Goal: Check status

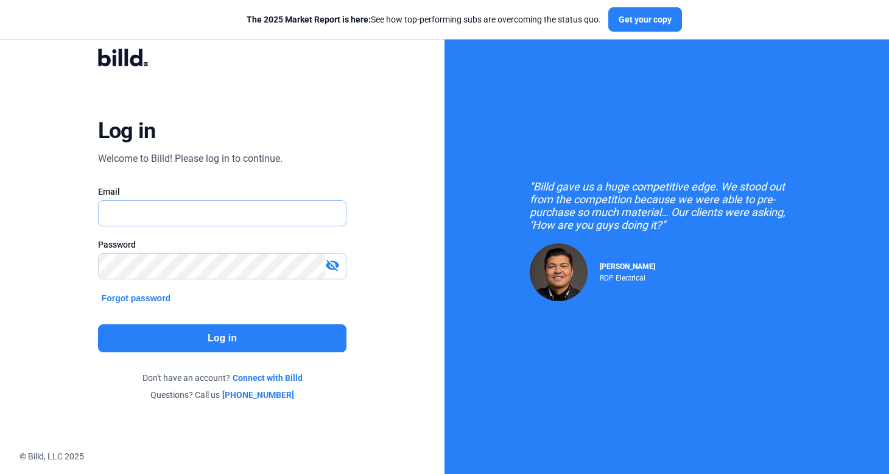
type input "[PERSON_NAME][EMAIL_ADDRESS][DOMAIN_NAME]"
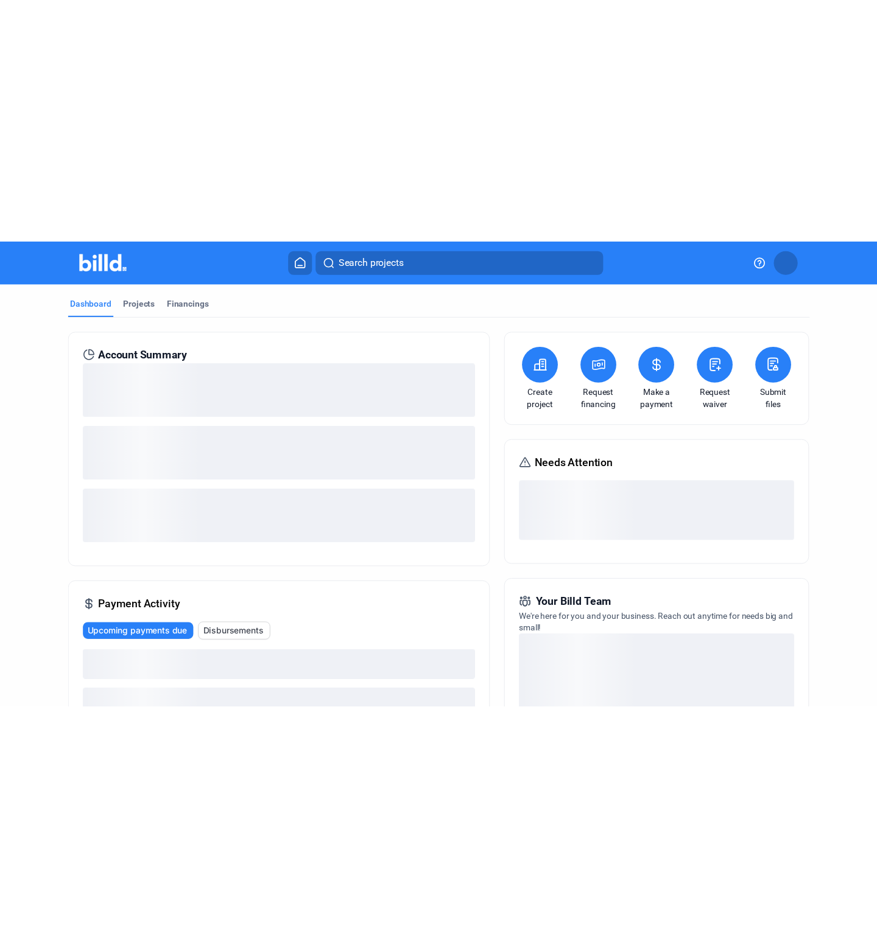
scroll to position [181, 0]
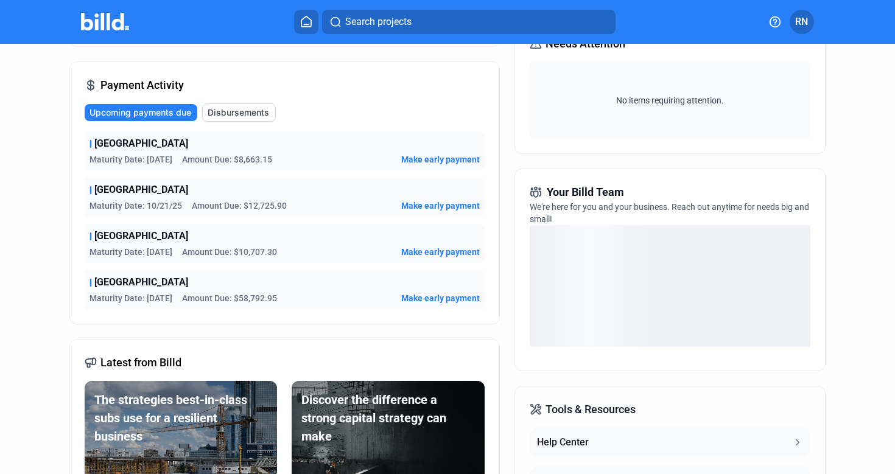
click at [226, 109] on span "Disbursements" at bounding box center [238, 113] width 61 height 12
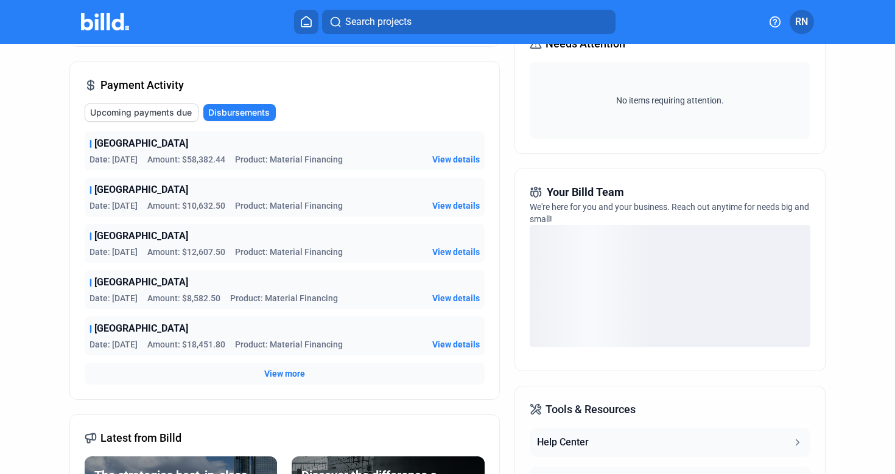
click at [293, 376] on span "View more" at bounding box center [284, 374] width 41 height 12
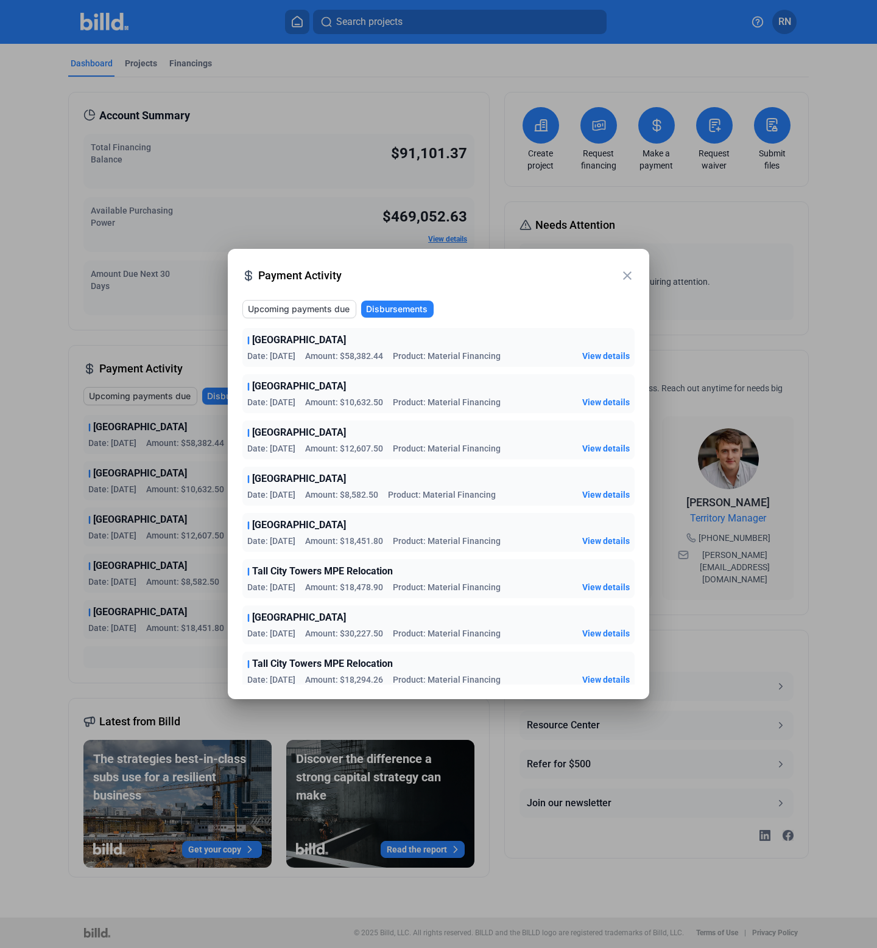
scroll to position [0, 0]
